Goal: Transaction & Acquisition: Purchase product/service

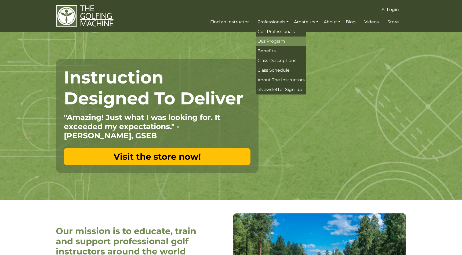
click at [271, 44] on link "Our Program" at bounding box center [281, 42] width 50 height 10
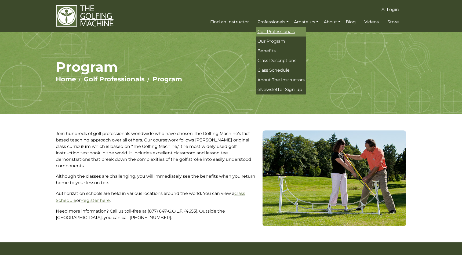
click at [268, 32] on span "Golf Professionals" at bounding box center [275, 31] width 37 height 5
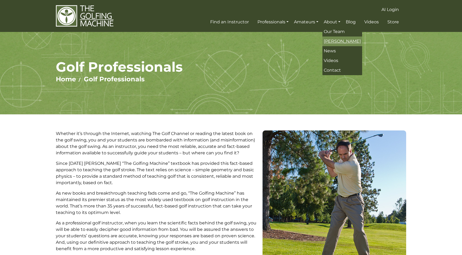
click at [332, 42] on span "[PERSON_NAME]" at bounding box center [342, 41] width 37 height 5
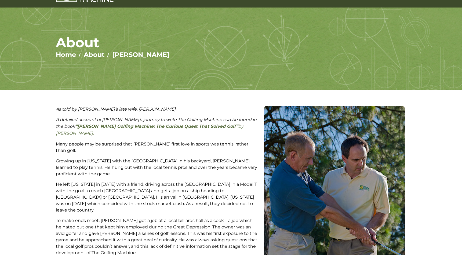
scroll to position [24, 0]
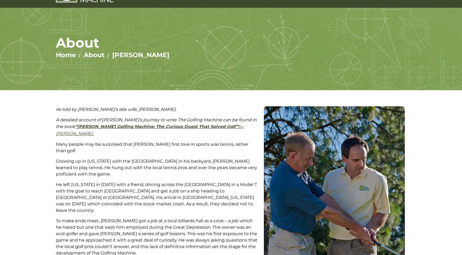
click at [185, 128] on strong "“Homer Kelley's Golfing Machine: The Curious Quest That Solved Golf”" at bounding box center [156, 126] width 163 height 5
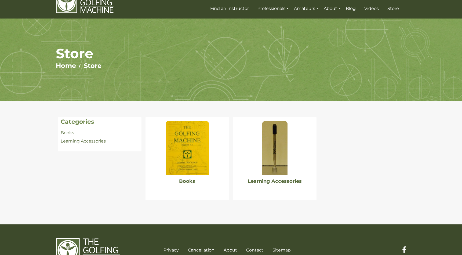
scroll to position [15, 0]
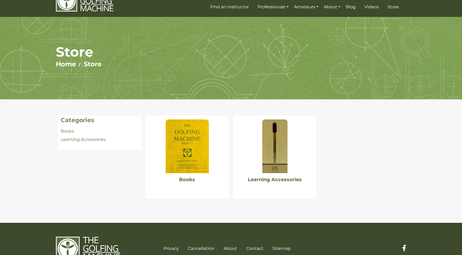
click at [274, 155] on img at bounding box center [274, 146] width 25 height 54
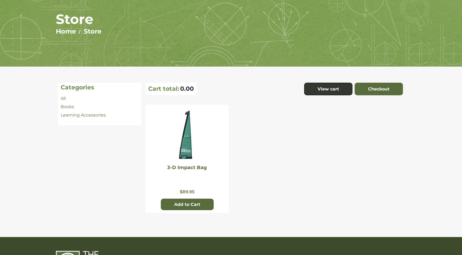
scroll to position [55, 0]
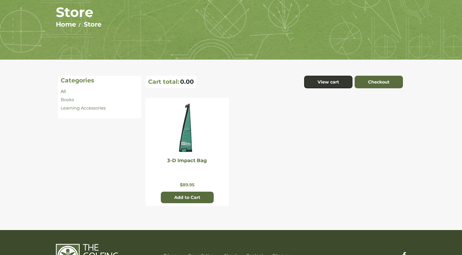
click at [65, 90] on link "All" at bounding box center [63, 91] width 5 height 5
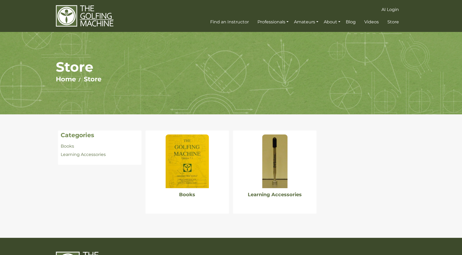
click at [199, 168] on img at bounding box center [187, 162] width 43 height 54
click at [187, 194] on link "Books" at bounding box center [187, 195] width 16 height 6
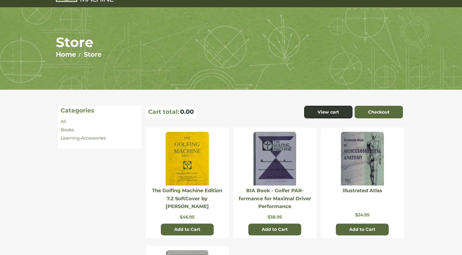
scroll to position [27, 0]
